Goal: Find specific page/section: Find specific page/section

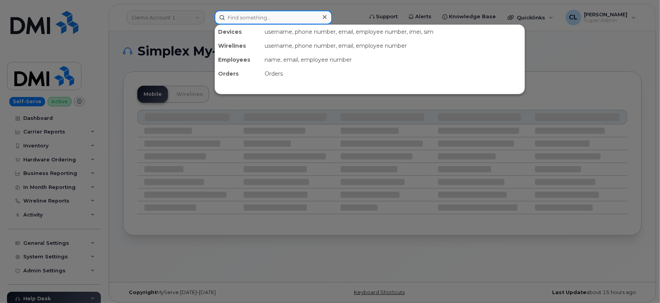
click at [310, 16] on input at bounding box center [274, 17] width 118 height 14
paste input "281.739.2431"
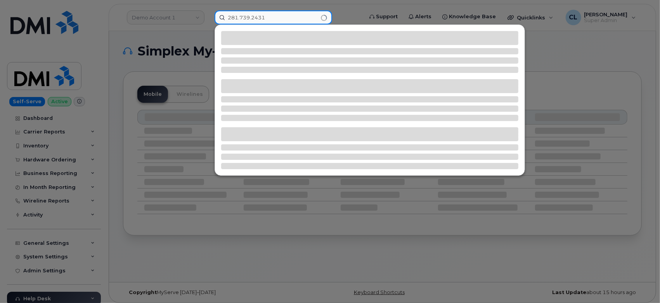
type input "281.739.2431"
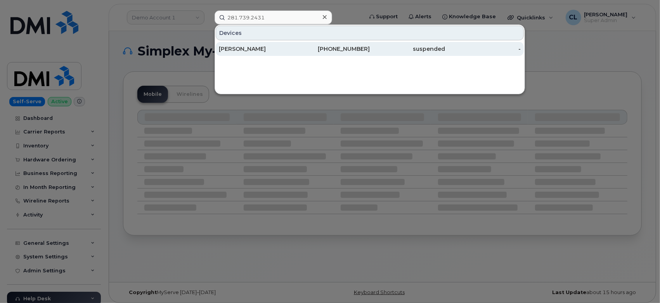
click at [370, 42] on div "[PHONE_NUMBER]" at bounding box center [408, 49] width 76 height 14
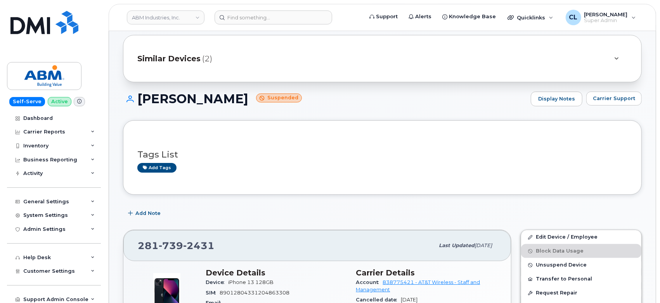
scroll to position [172, 0]
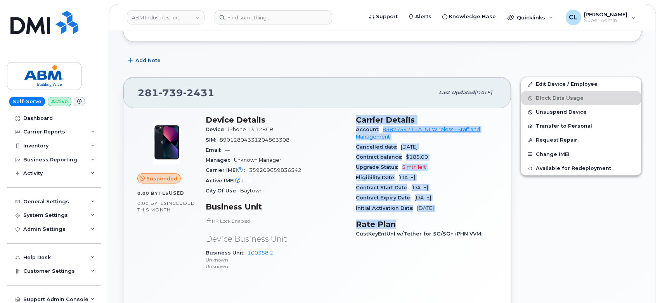
drag, startPoint x: 358, startPoint y: 118, endPoint x: 472, endPoint y: 215, distance: 149.5
click at [472, 215] on div "Carrier Details Account 838775421 - AT&T Wireless - Staff and Management Cancel…" at bounding box center [427, 196] width 151 height 171
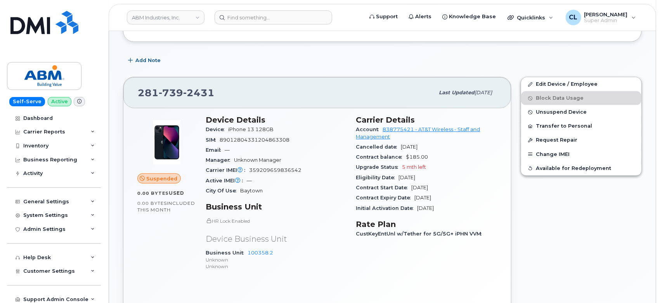
drag, startPoint x: 453, startPoint y: 208, endPoint x: 355, endPoint y: 115, distance: 135.3
click at [355, 115] on div "Carrier Details Account 838775421 - AT&T Wireless - Staff and Management Cancel…" at bounding box center [427, 196] width 151 height 171
copy section "Carrier Details Account 838775421 - AT&T Wireless - Staff and Management Cancel…"
click at [268, 21] on input at bounding box center [274, 17] width 118 height 14
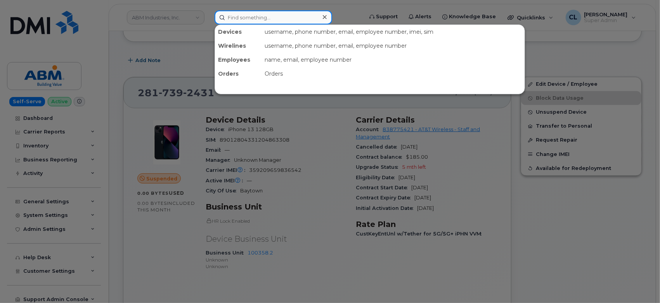
paste input "2817392431"
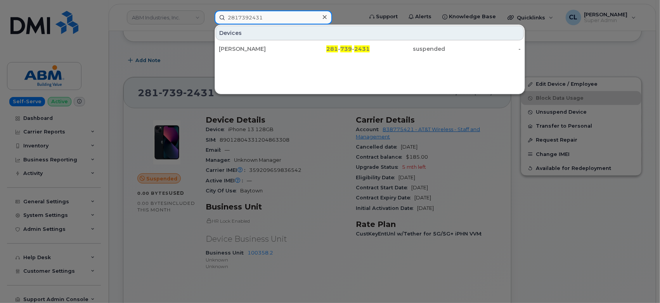
drag, startPoint x: 273, startPoint y: 15, endPoint x: 0, endPoint y: 4, distance: 273.0
click at [208, 10] on div "2817392431 Devices [PERSON_NAME] 281 - 739 - 2431 suspended -" at bounding box center [286, 17] width 156 height 14
paste input "9062530"
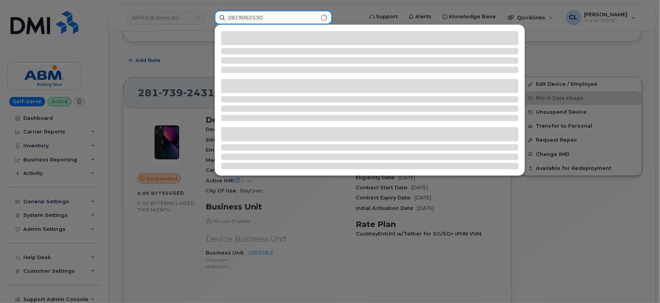
type input "2819062530"
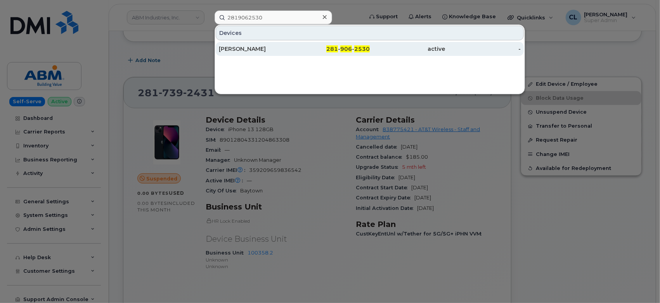
click at [294, 55] on div "[PERSON_NAME]" at bounding box center [332, 49] width 76 height 14
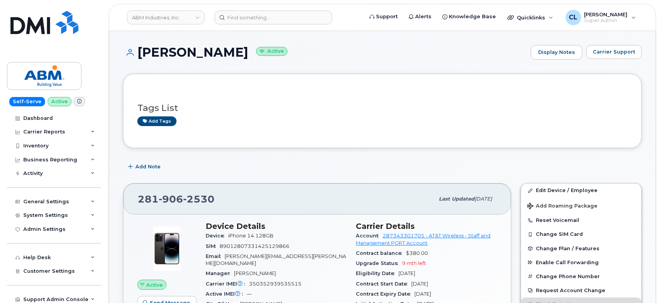
scroll to position [129, 0]
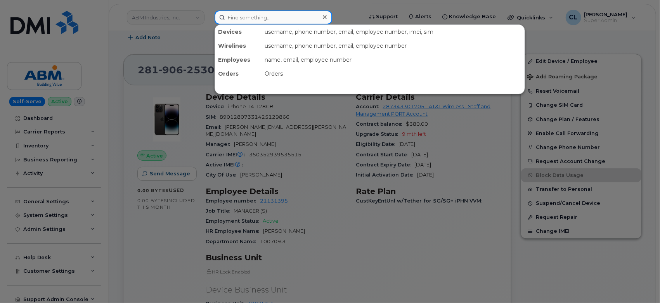
click at [247, 22] on input at bounding box center [274, 17] width 118 height 14
paste input "8323142415"
type input "8323142415"
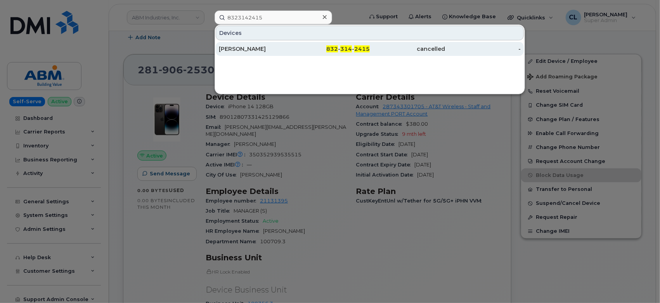
click at [327, 45] on div "832 - 314 - 2415" at bounding box center [332, 49] width 76 height 8
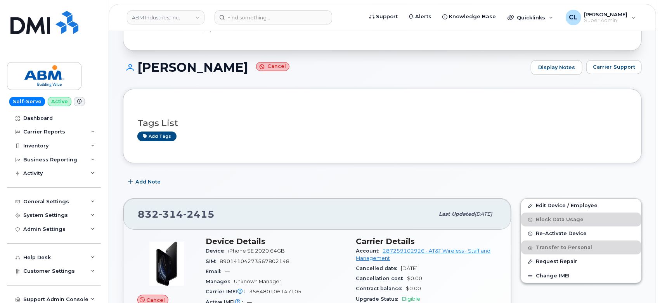
scroll to position [129, 0]
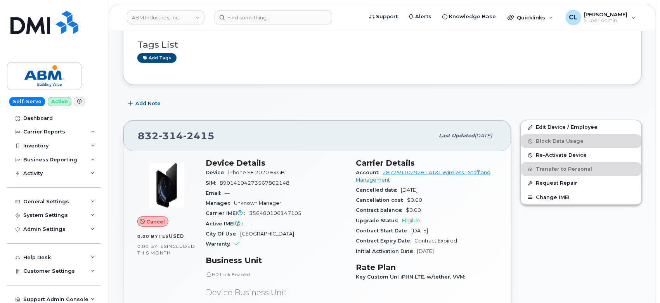
drag, startPoint x: 357, startPoint y: 161, endPoint x: 454, endPoint y: 254, distance: 133.9
click at [454, 254] on section "Carrier Details Account 287259102926 - AT&T Wireless - Staff and Management Can…" at bounding box center [426, 207] width 141 height 98
copy section "Carrier Details Account 287259102926 - AT&T Wireless - Staff and Management Can…"
